Goal: Check status: Check status

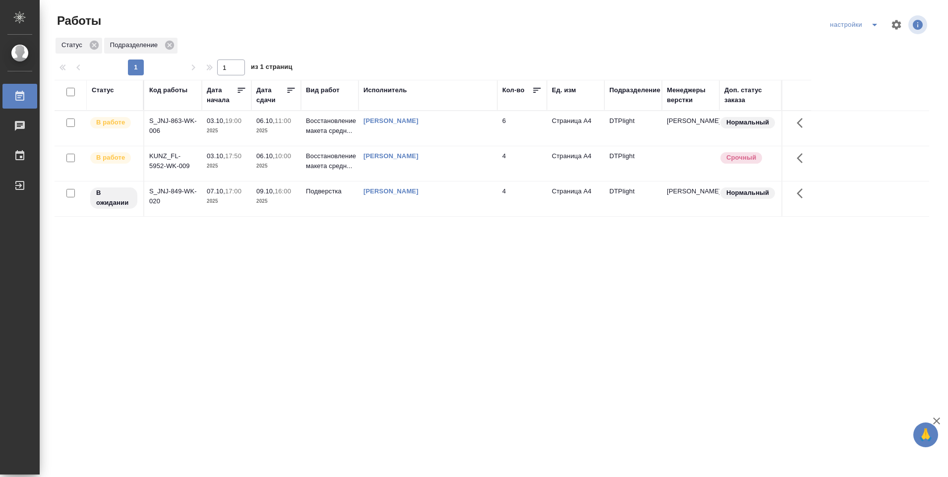
click at [374, 160] on div "[PERSON_NAME]" at bounding box center [427, 156] width 129 height 10
click at [325, 160] on p "Восстановление макета средн..." at bounding box center [330, 161] width 48 height 20
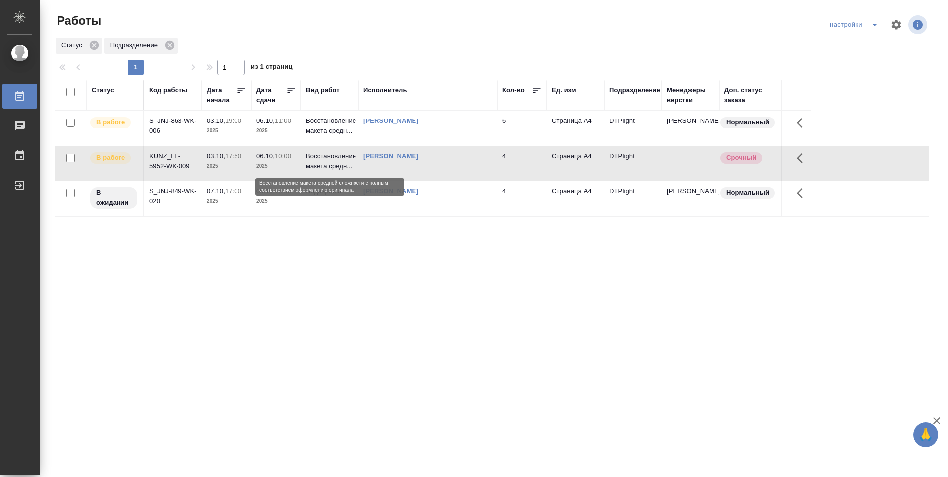
click at [325, 160] on p "Восстановление макета средн..." at bounding box center [330, 161] width 48 height 20
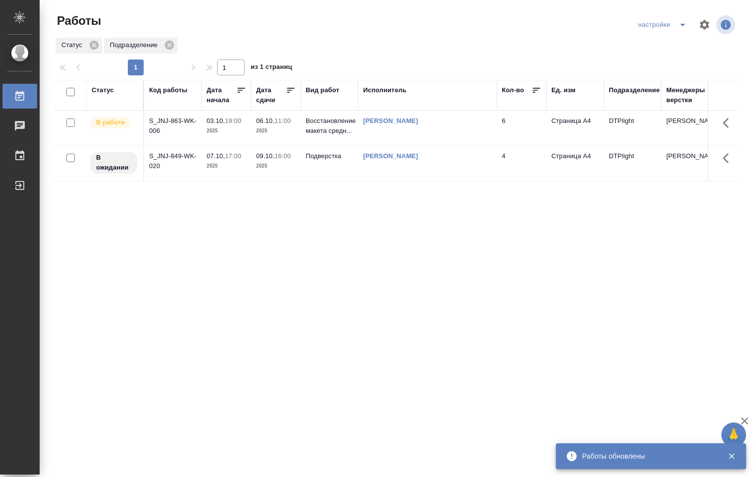
click at [288, 130] on p "2025" at bounding box center [276, 131] width 40 height 10
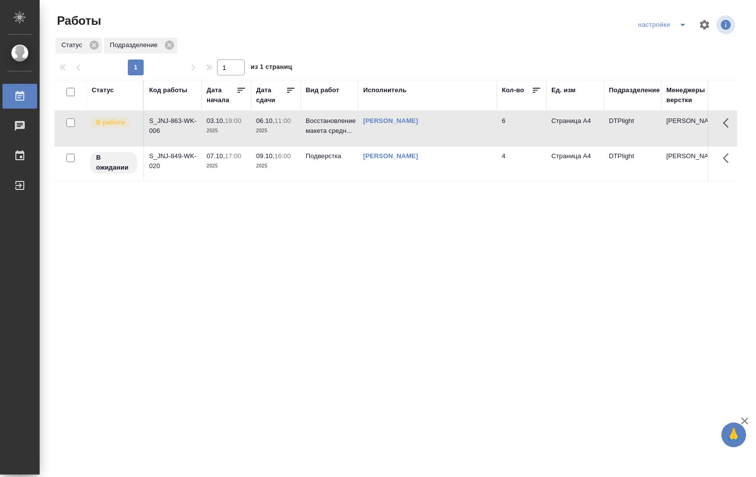
click at [291, 130] on p "2025" at bounding box center [276, 131] width 40 height 10
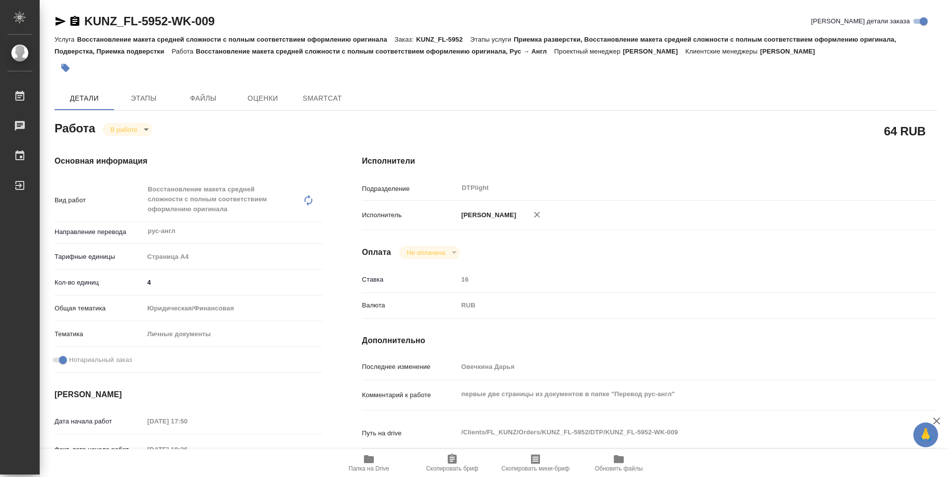
type textarea "x"
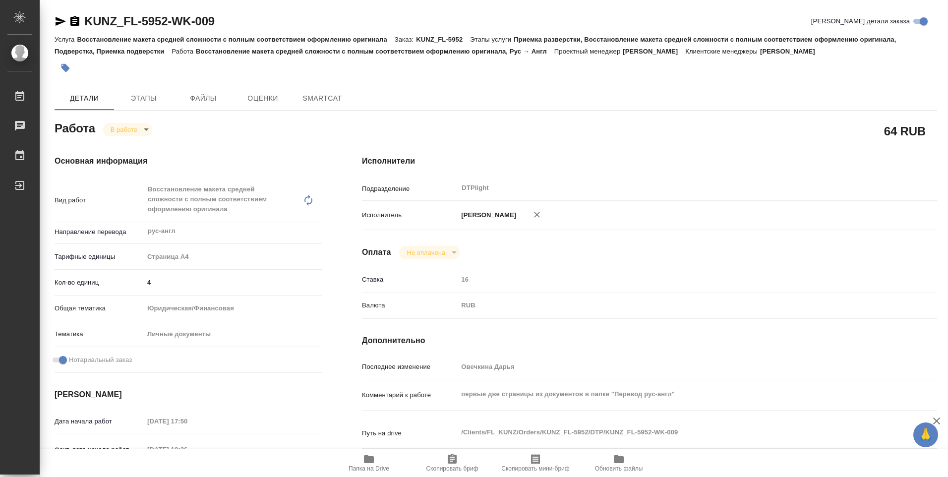
type textarea "x"
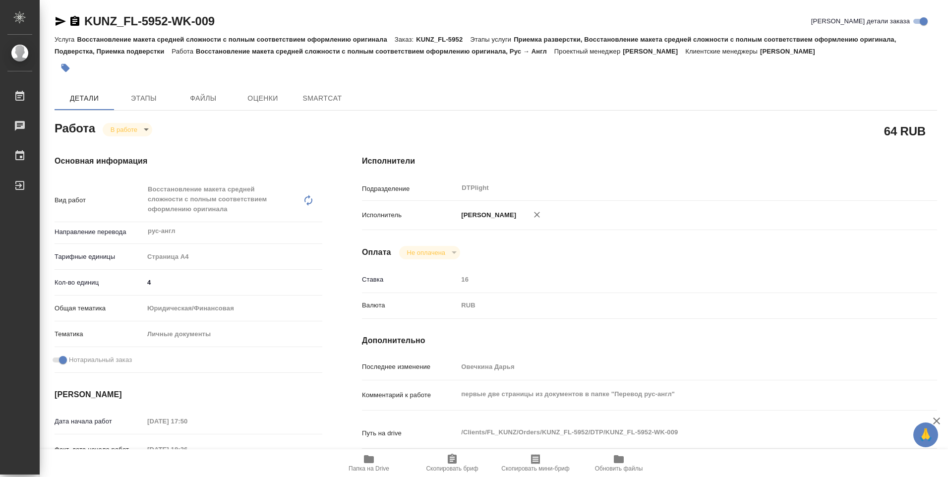
type textarea "x"
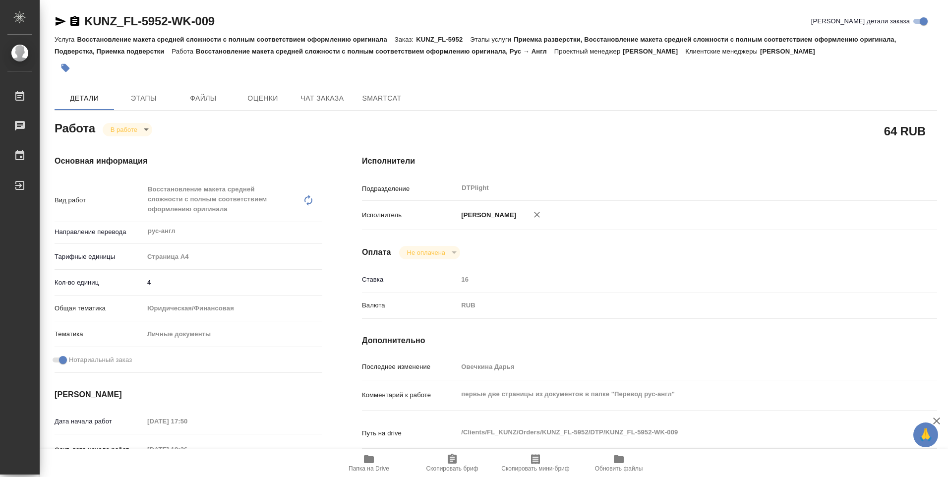
type textarea "x"
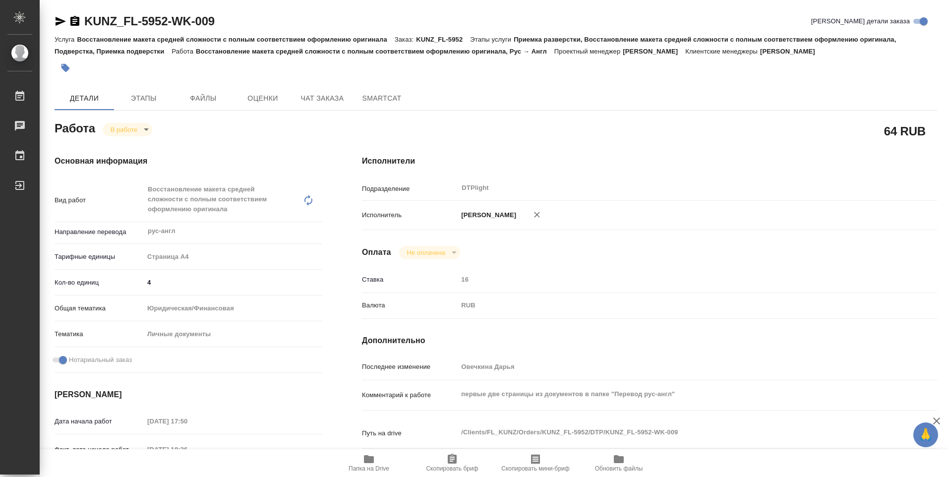
type textarea "x"
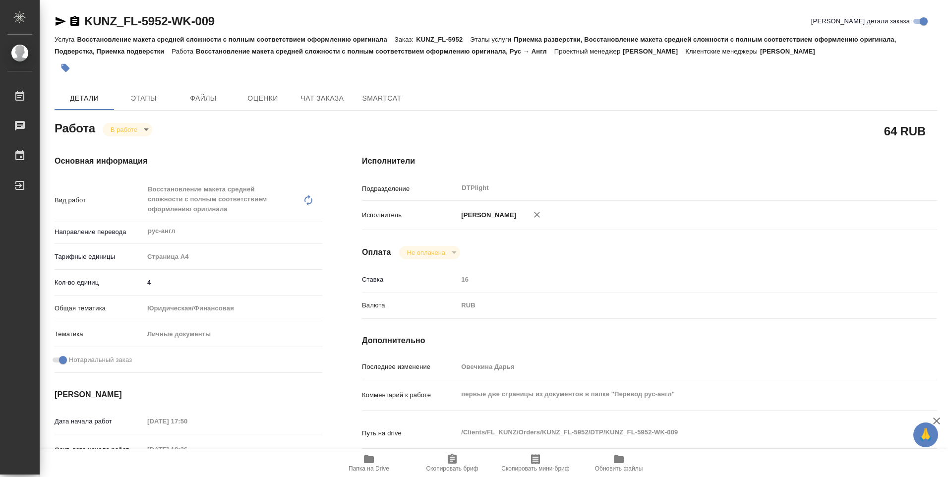
click at [374, 456] on icon "button" at bounding box center [369, 459] width 12 height 12
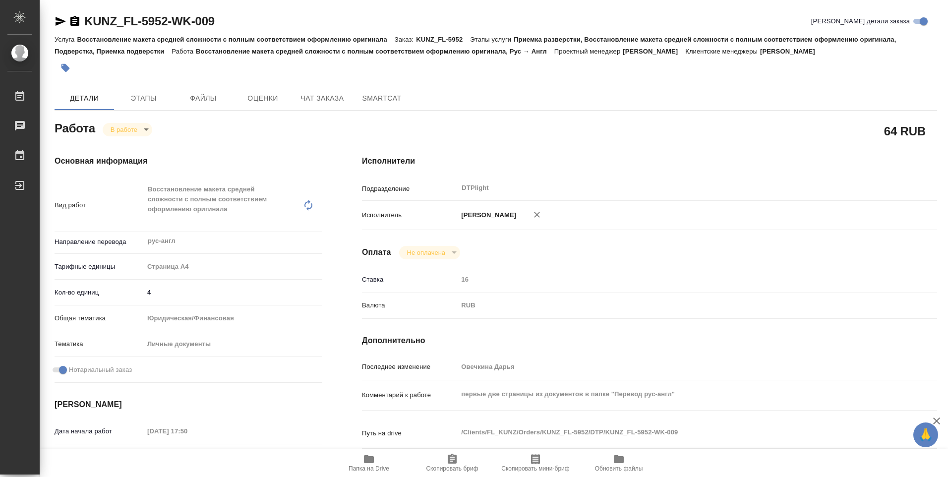
type textarea "x"
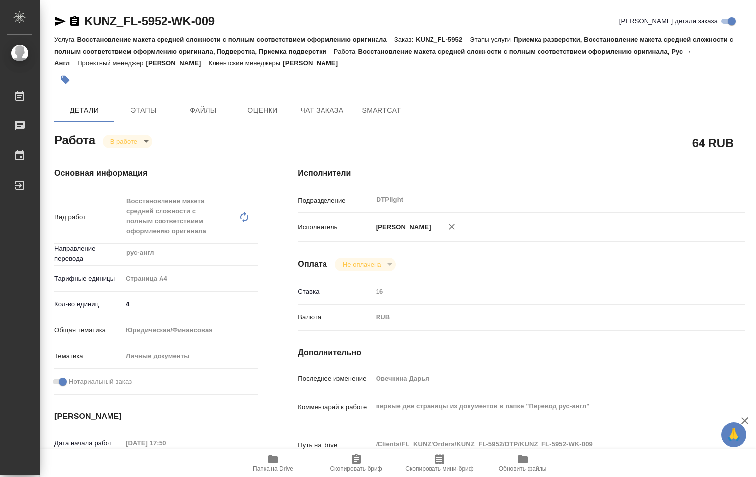
type textarea "x"
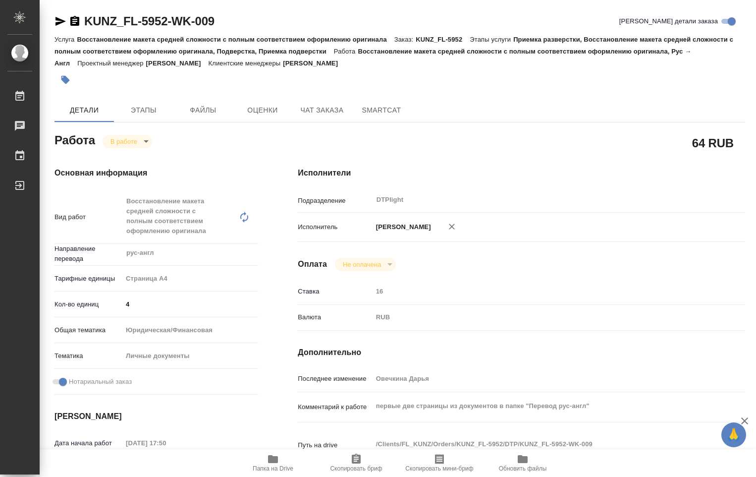
click at [269, 463] on icon "button" at bounding box center [273, 459] width 12 height 12
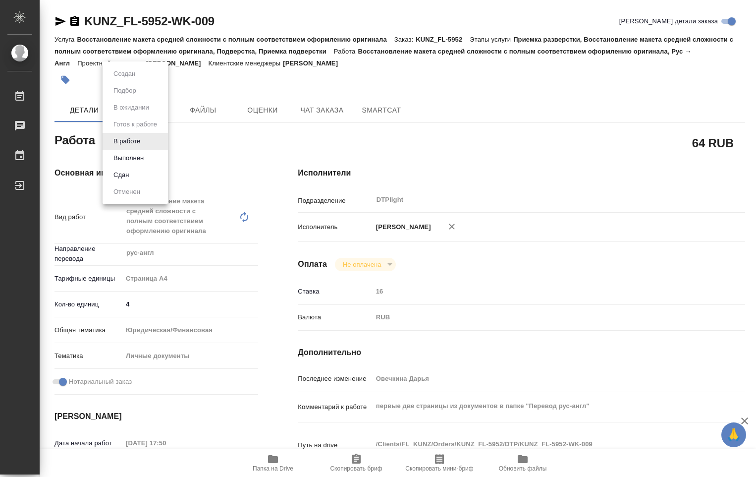
click at [145, 143] on body "🙏 .cls-1 fill:#fff; AWATERA [PERSON_NAME] Работы 0 Чаты График Выйти KUNZ_FL-59…" at bounding box center [378, 238] width 756 height 477
click at [139, 159] on button "Выполнен" at bounding box center [129, 158] width 36 height 11
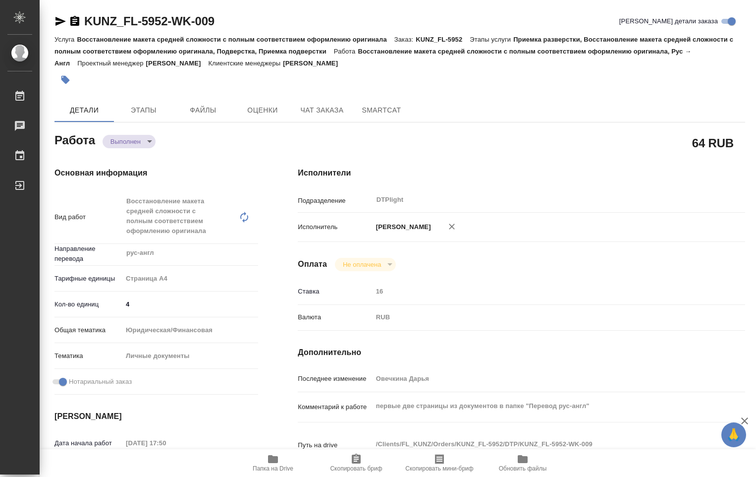
type textarea "x"
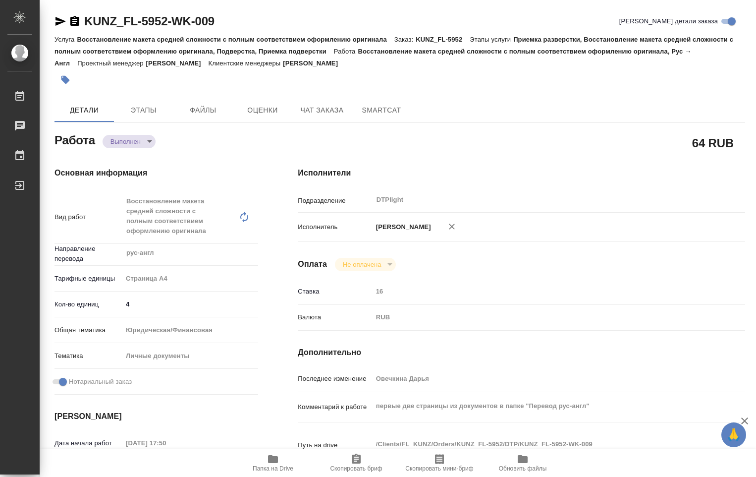
type textarea "x"
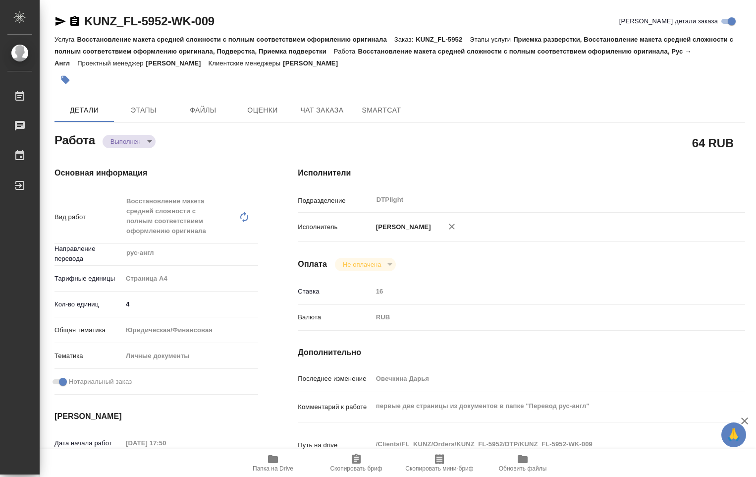
type textarea "x"
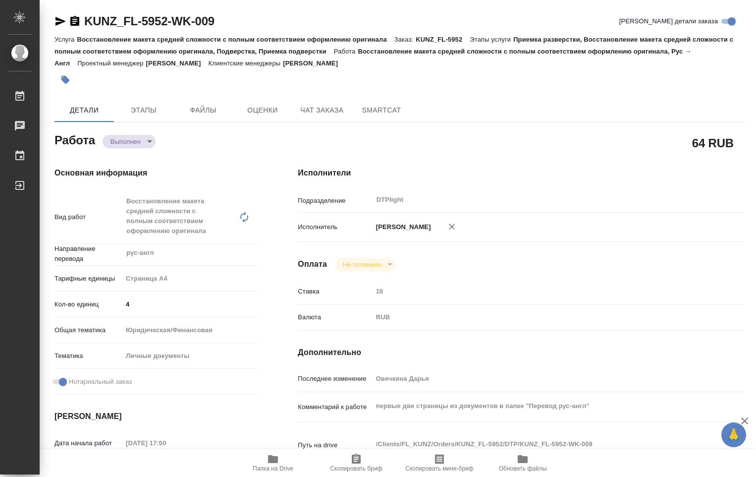
type textarea "x"
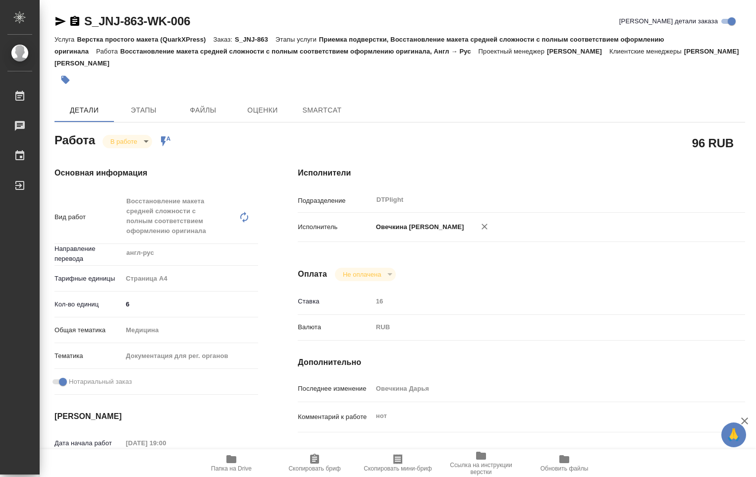
type textarea "x"
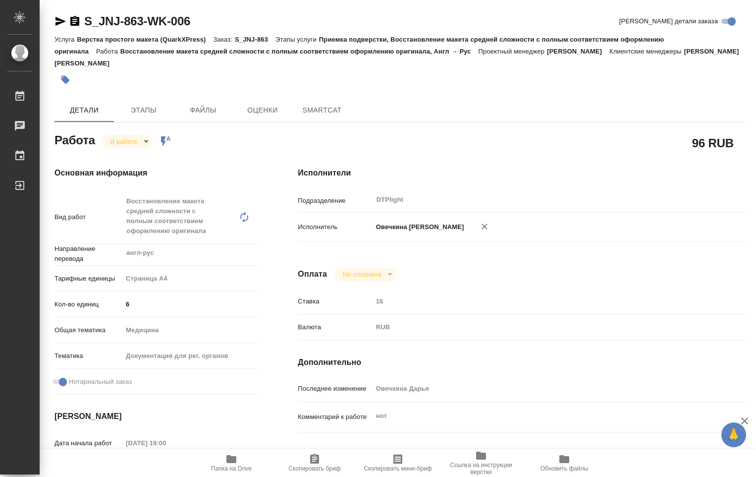
type textarea "x"
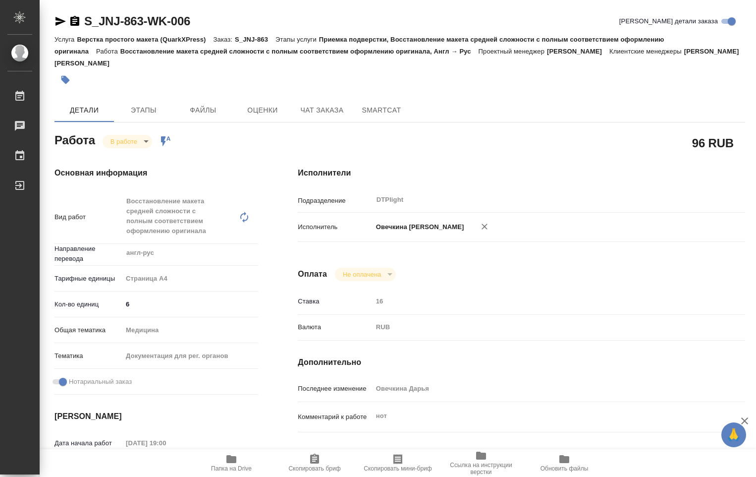
type textarea "x"
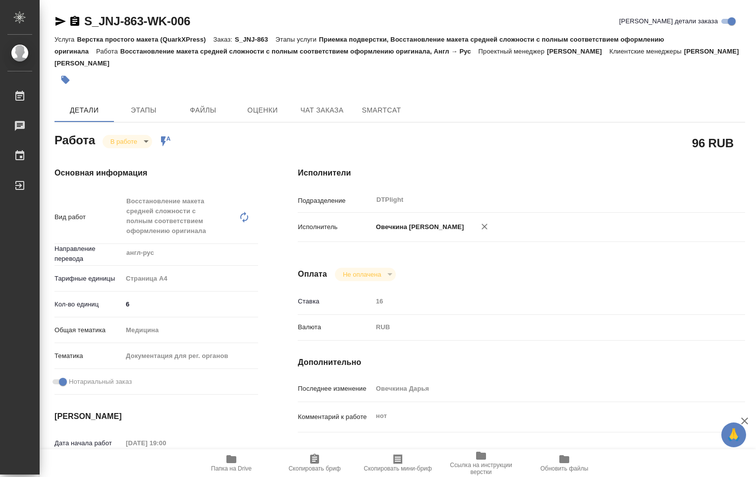
click at [237, 462] on icon "button" at bounding box center [232, 459] width 12 height 12
type textarea "x"
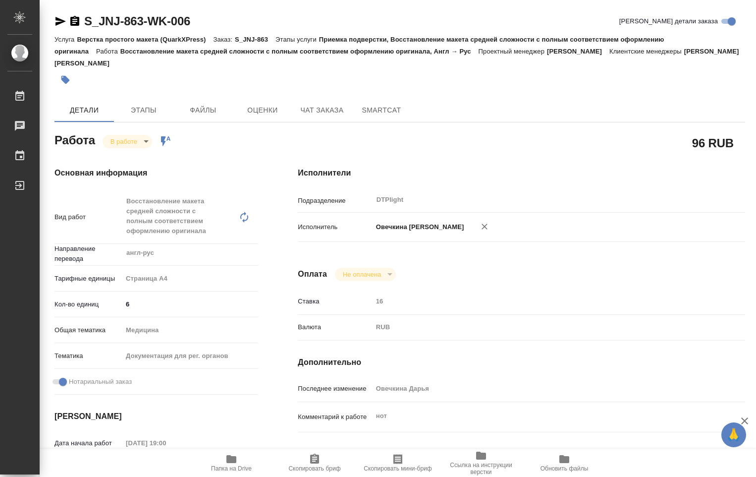
type textarea "x"
